Goal: Obtain resource: Download file/media

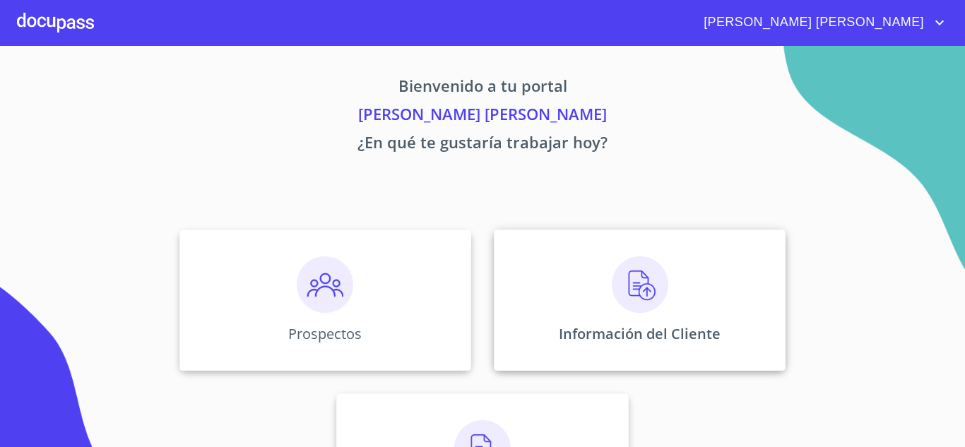
click at [641, 302] on img at bounding box center [640, 284] width 56 height 56
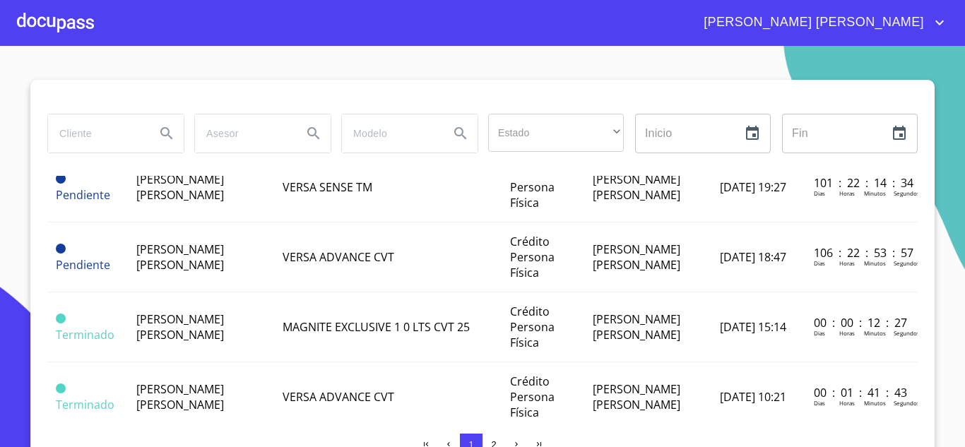
scroll to position [353, 0]
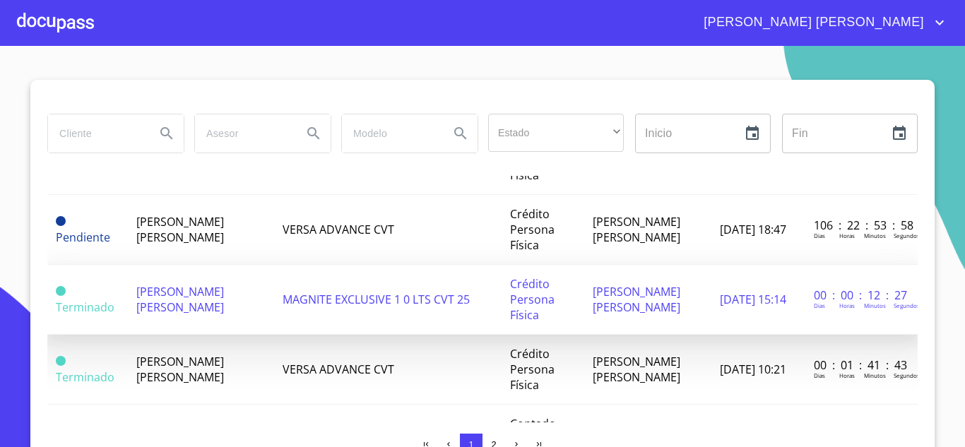
click at [184, 304] on span "[PERSON_NAME] [PERSON_NAME]" at bounding box center [180, 299] width 88 height 31
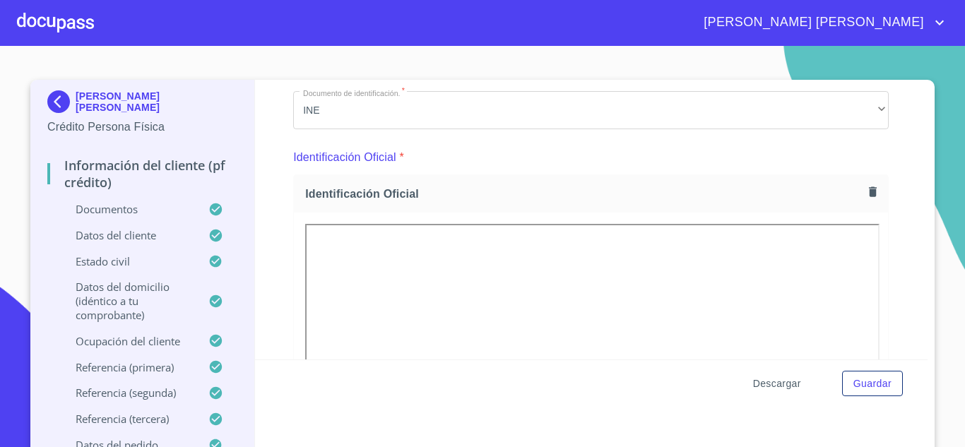
scroll to position [141, 0]
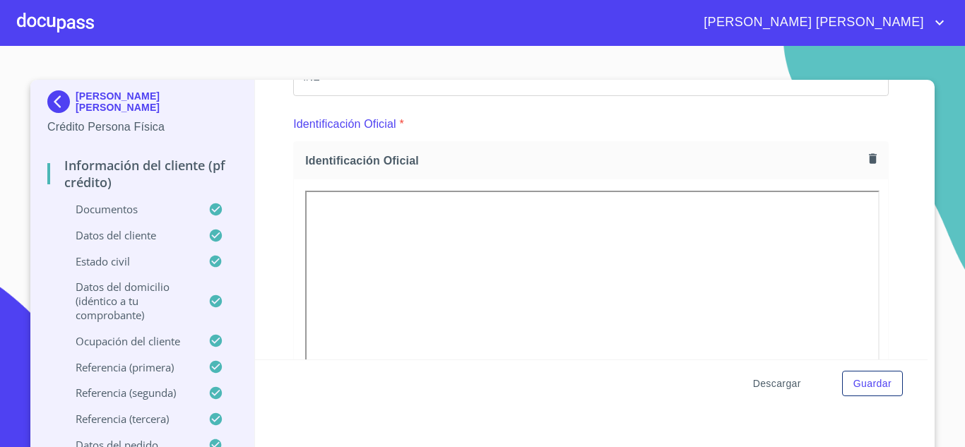
click at [772, 382] on span "Descargar" at bounding box center [777, 384] width 48 height 18
